Goal: Navigation & Orientation: Find specific page/section

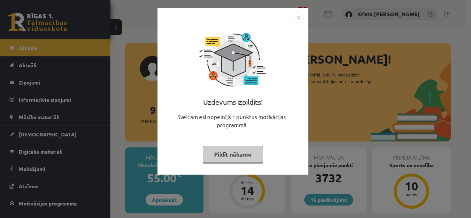
click at [236, 157] on button "Pildīt nākamo" at bounding box center [233, 154] width 60 height 17
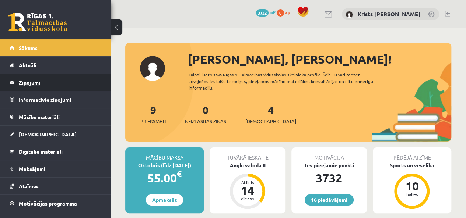
click at [49, 90] on legend "Ziņojumi 0" at bounding box center [60, 82] width 82 height 17
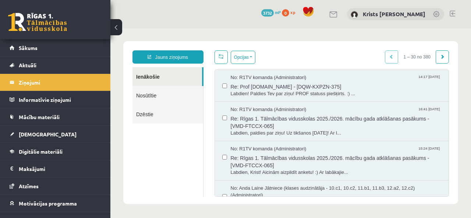
click at [143, 93] on link "Nosūtītie" at bounding box center [167, 95] width 71 height 19
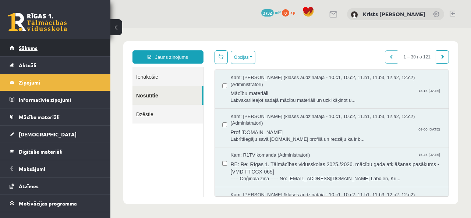
click at [51, 53] on link "Sākums" at bounding box center [56, 47] width 92 height 17
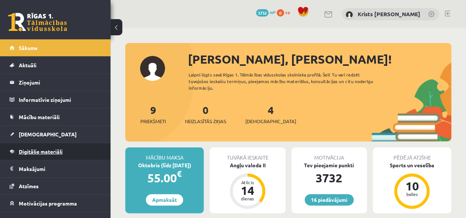
click at [42, 144] on link "Digitālie materiāli" at bounding box center [56, 151] width 92 height 17
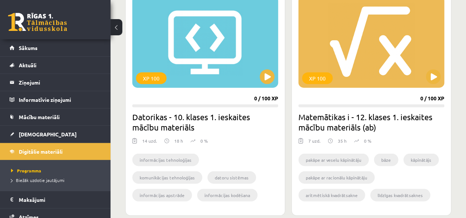
scroll to position [810, 0]
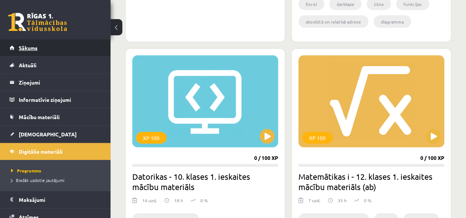
click at [40, 50] on link "Sākums" at bounding box center [56, 47] width 92 height 17
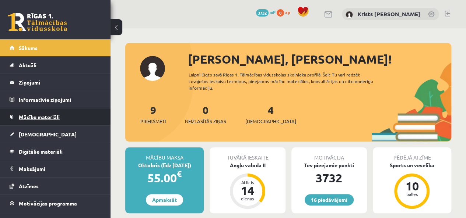
click at [48, 115] on span "Mācību materiāli" at bounding box center [39, 117] width 41 height 7
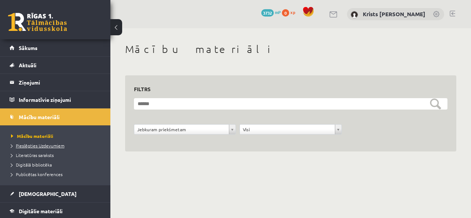
click at [50, 146] on span "Pieslēgties Uzdevumiem" at bounding box center [37, 146] width 53 height 6
